Goal: Complete application form

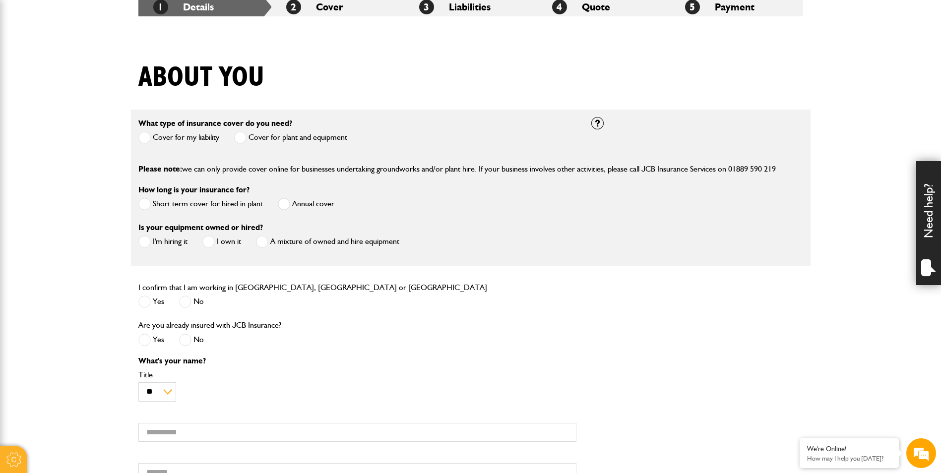
click at [149, 301] on span at bounding box center [144, 302] width 12 height 12
